Goal: Find specific page/section: Find specific page/section

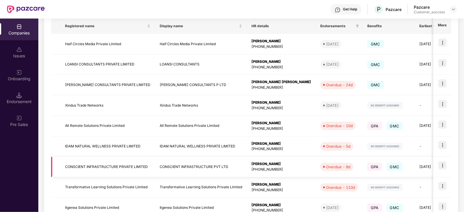
scroll to position [154, 0]
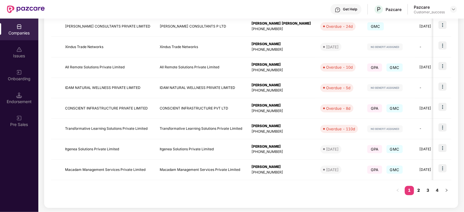
click at [418, 187] on link "2" at bounding box center [418, 190] width 9 height 9
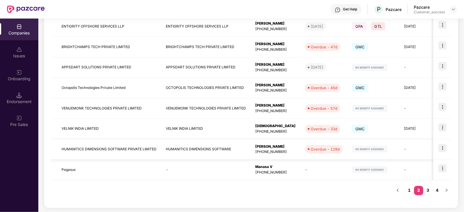
scroll to position [0, 0]
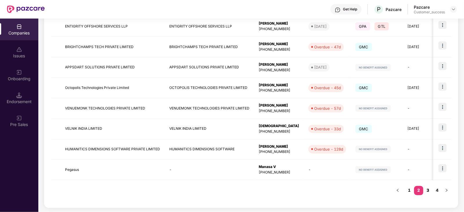
click at [428, 189] on link "3" at bounding box center [427, 190] width 9 height 9
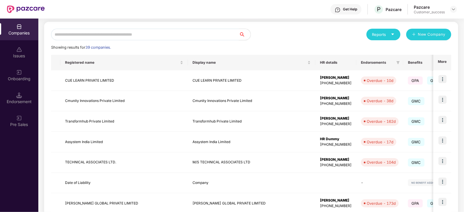
scroll to position [154, 0]
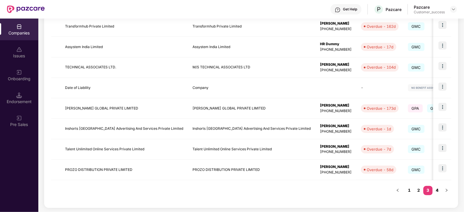
click at [438, 192] on link "4" at bounding box center [436, 190] width 9 height 9
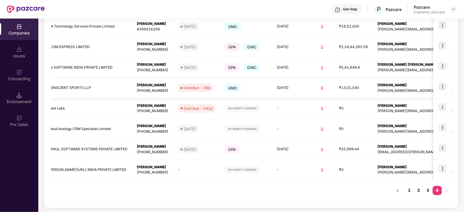
scroll to position [0, 0]
